Goal: Task Accomplishment & Management: Manage account settings

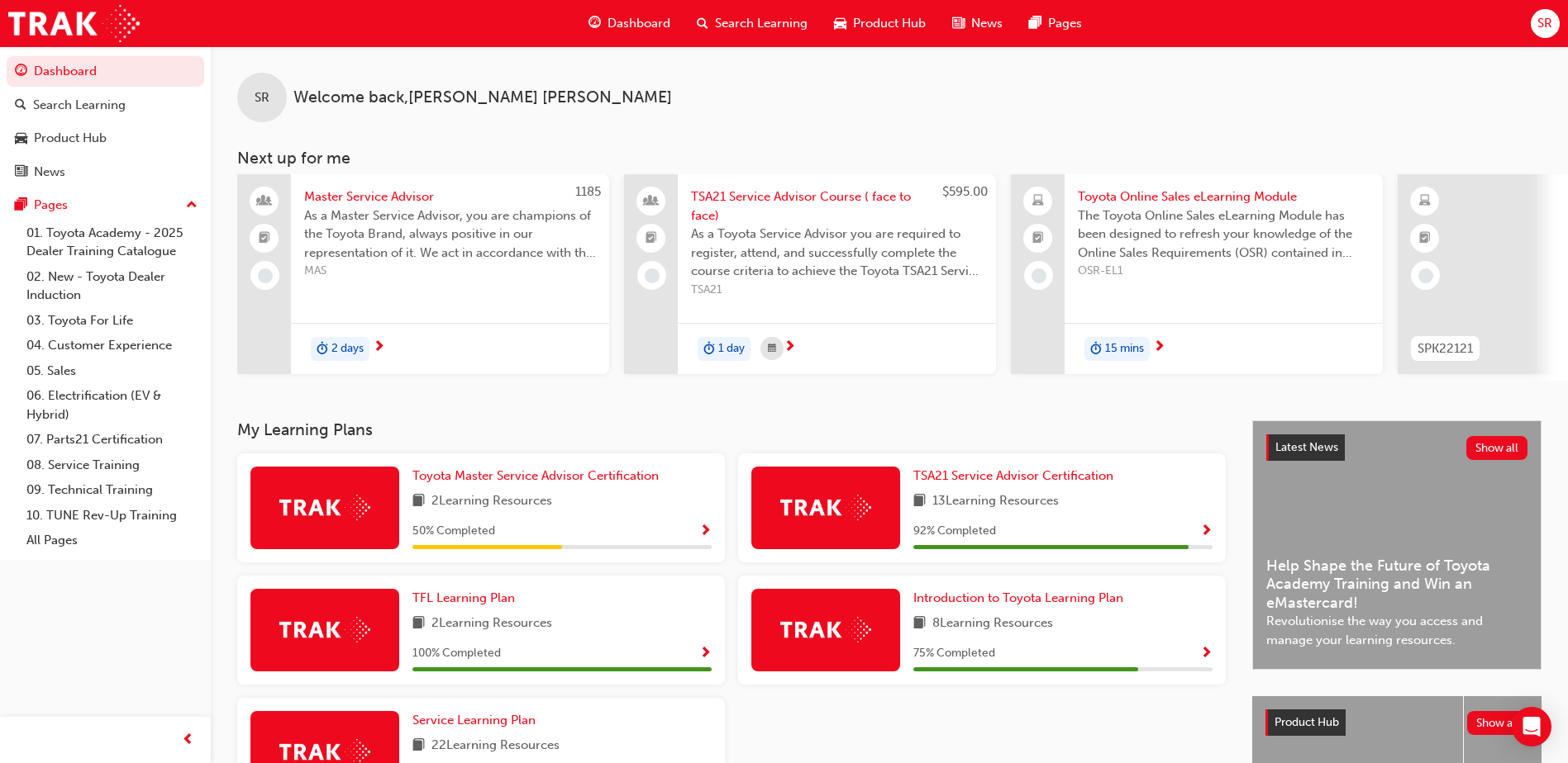
click at [1547, 24] on span "SR" at bounding box center [1544, 23] width 15 height 19
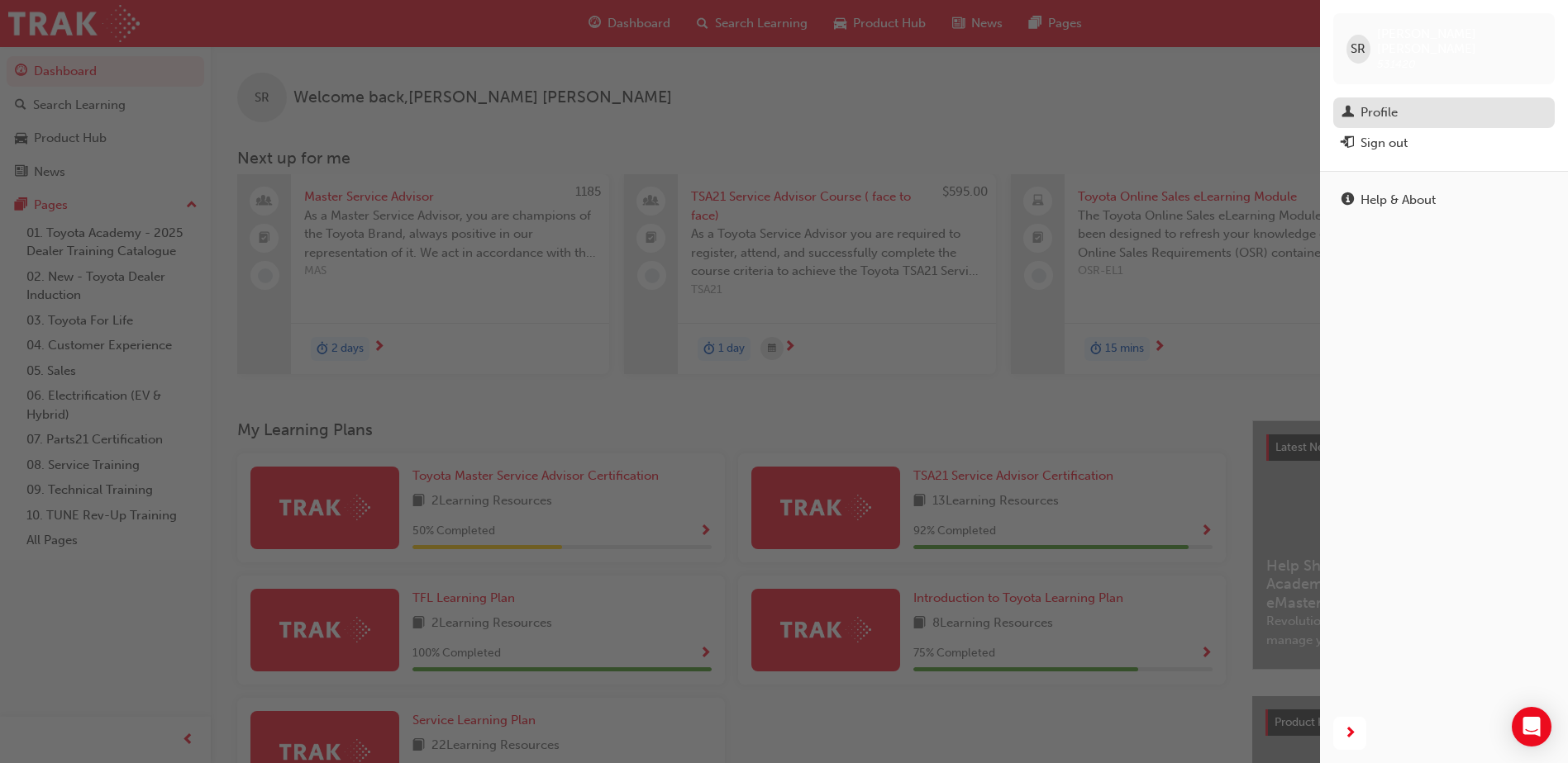
click at [1381, 102] on div "Profile" at bounding box center [1443, 112] width 205 height 21
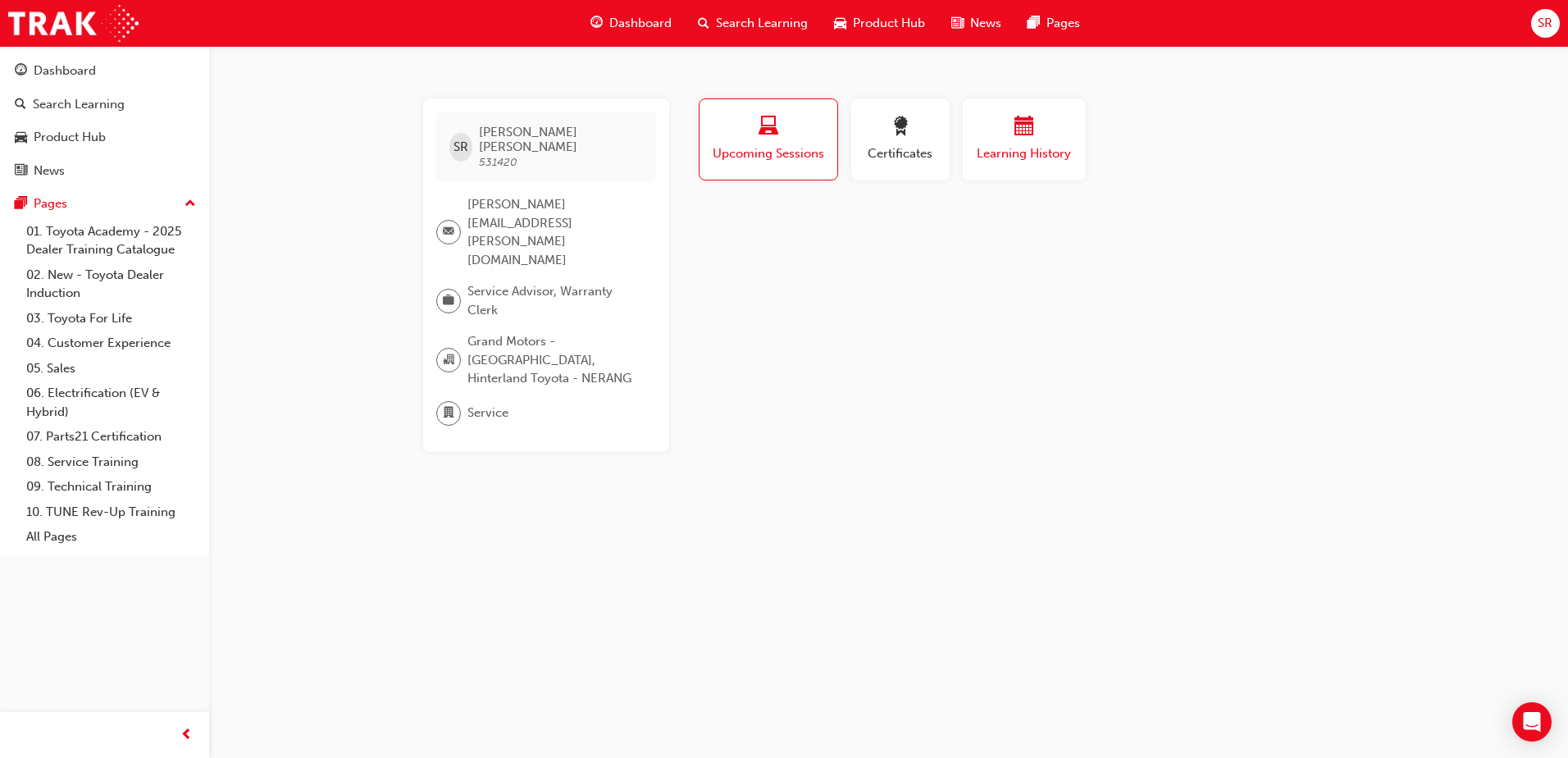
click at [1010, 156] on span "Learning History" at bounding box center [1024, 153] width 98 height 19
